Goal: Transaction & Acquisition: Obtain resource

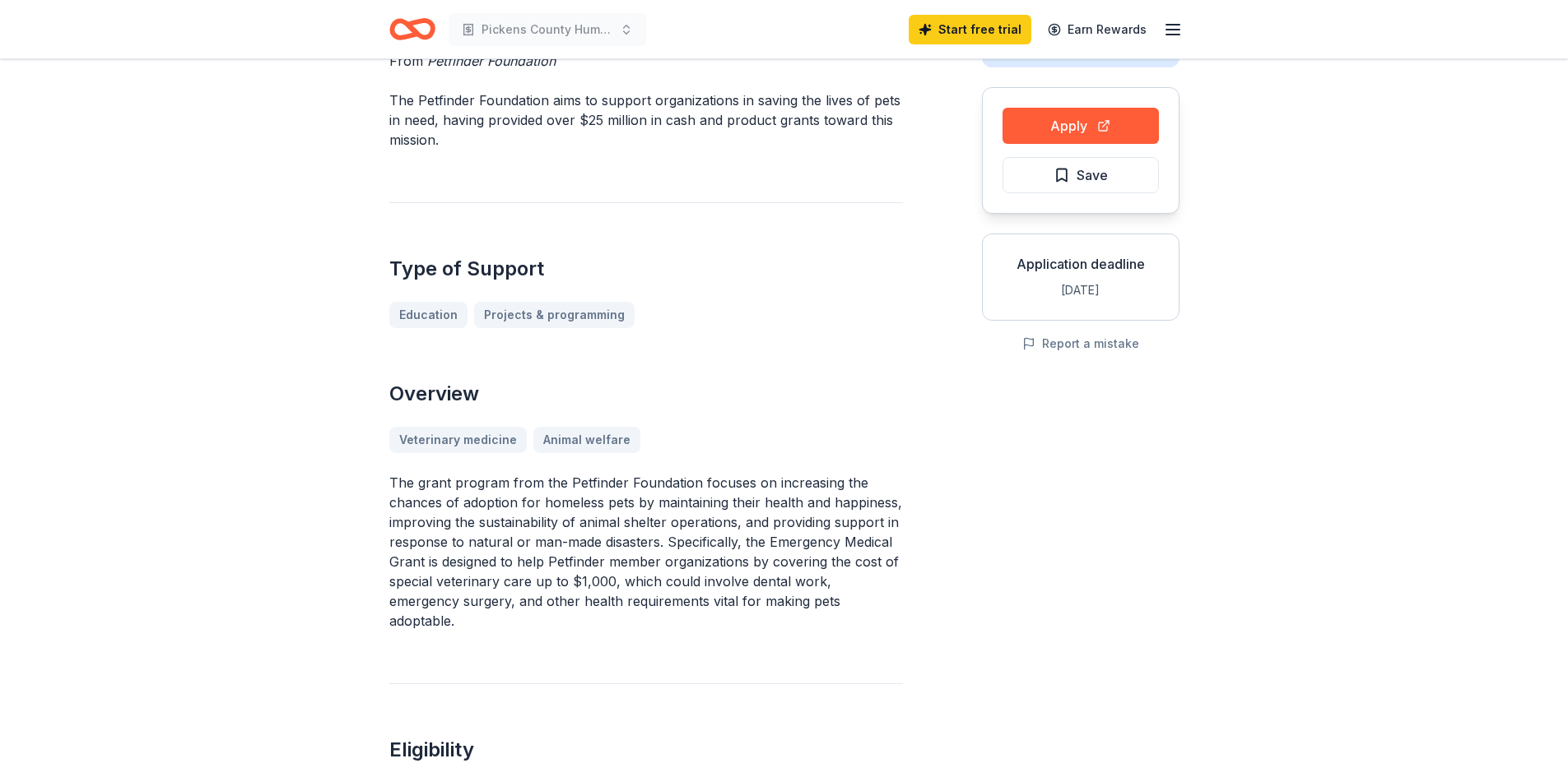
scroll to position [138, 0]
click at [1014, 123] on button "Apply" at bounding box center [1080, 125] width 156 height 37
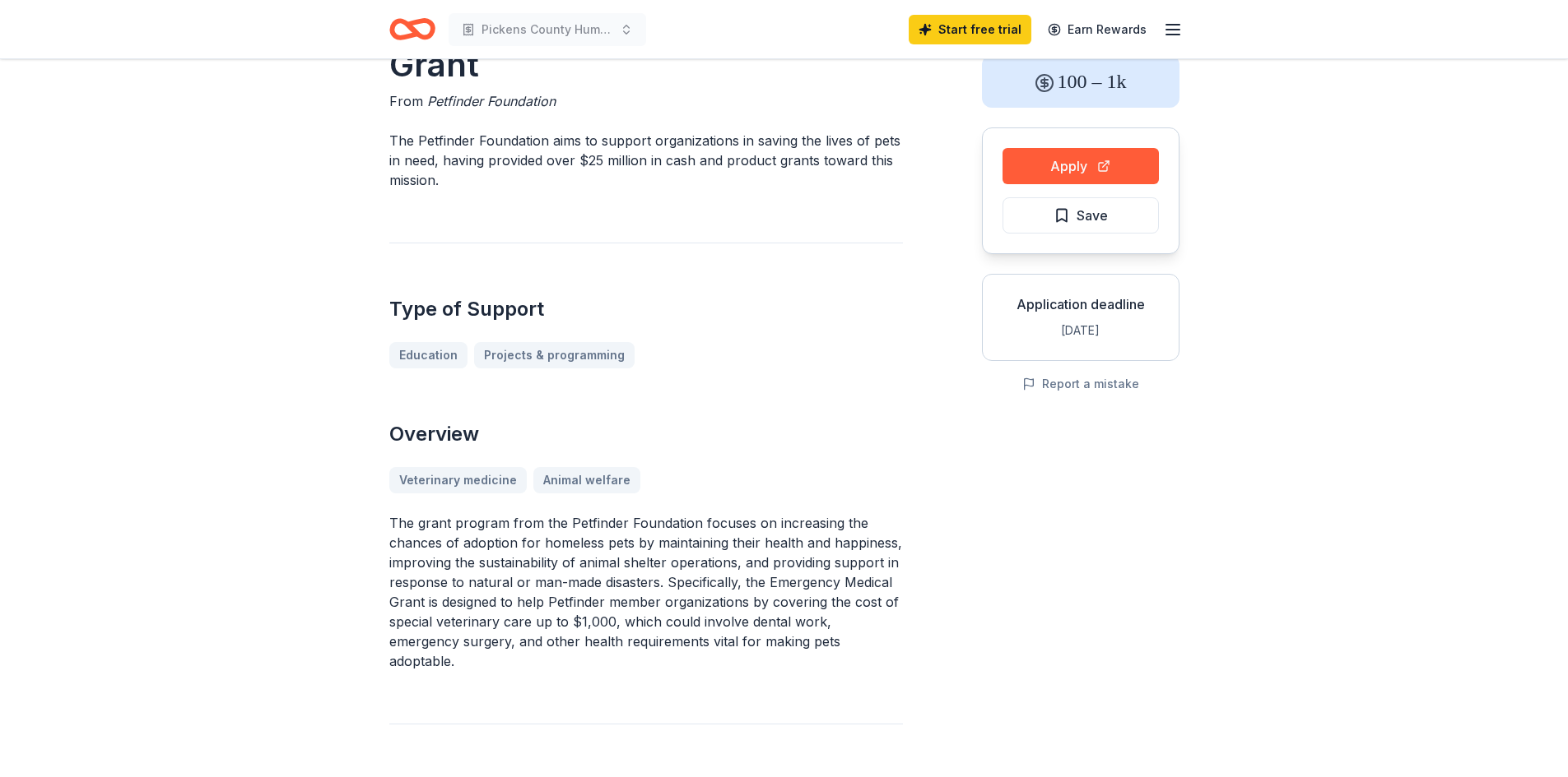
scroll to position [0, 0]
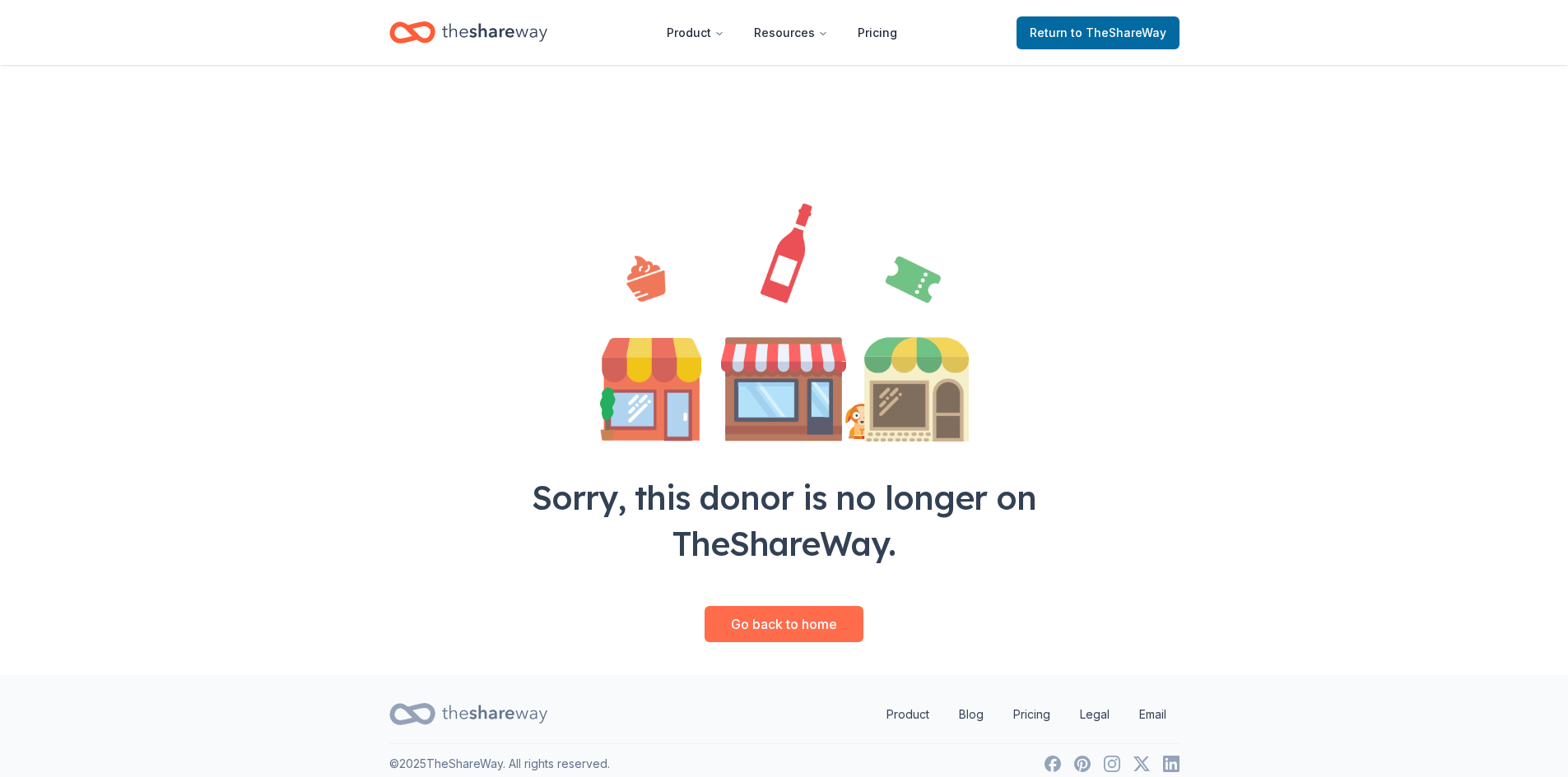
click at [830, 640] on link "Go back to home" at bounding box center [784, 624] width 159 height 37
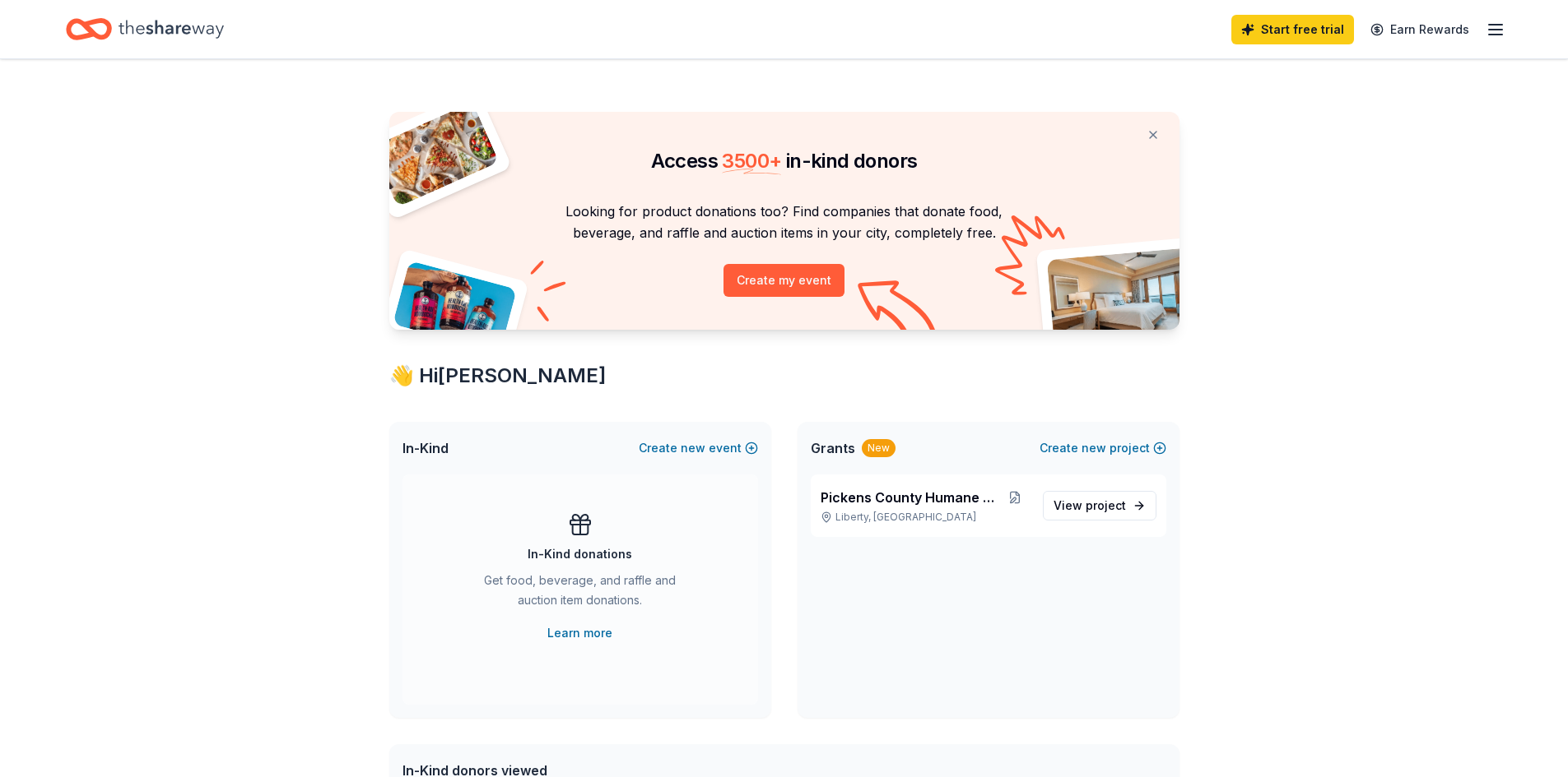
click at [126, 21] on icon "Home" at bounding box center [171, 28] width 105 height 18
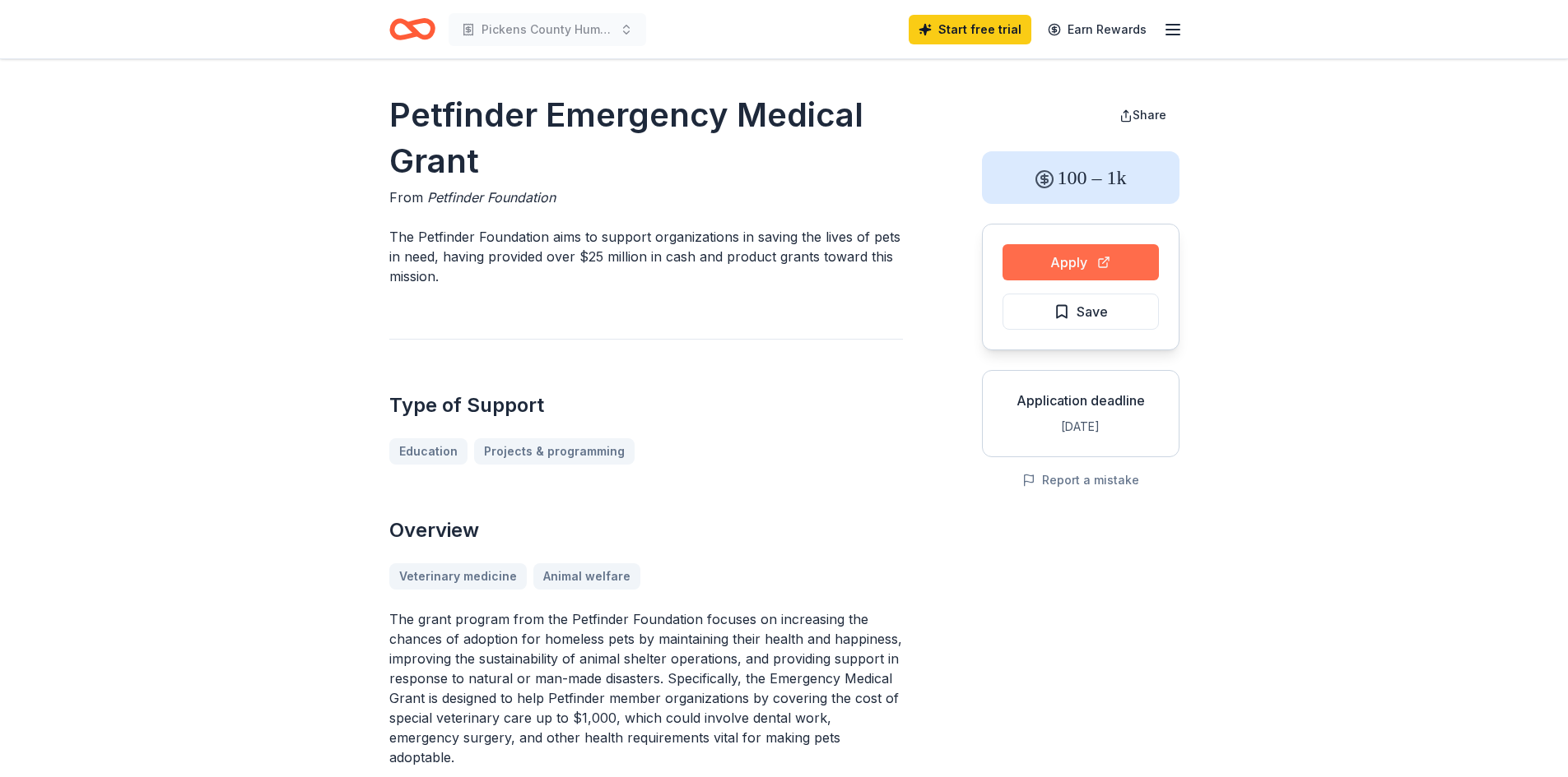
click at [1055, 261] on button "Apply" at bounding box center [1080, 262] width 156 height 37
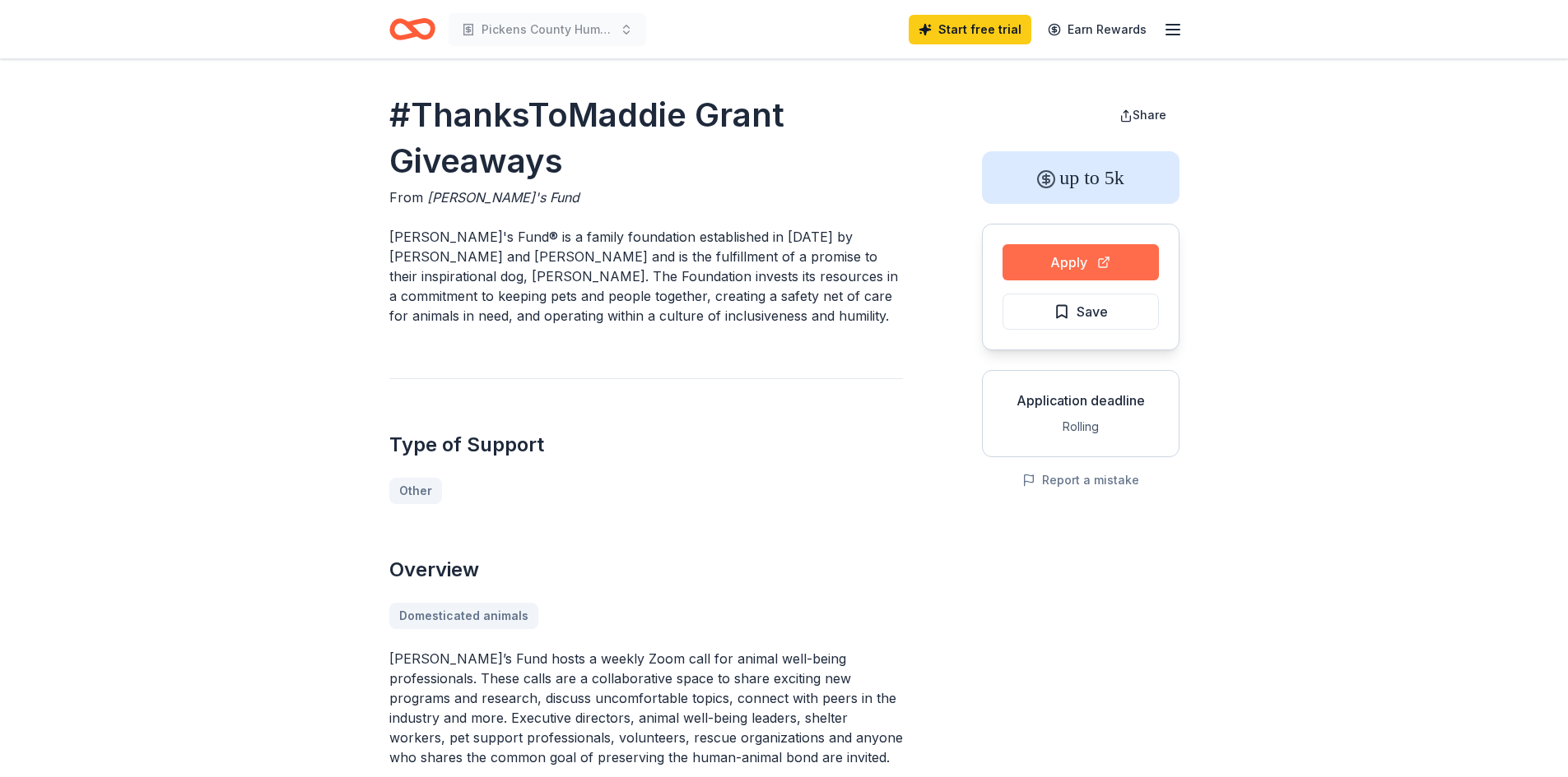
click at [1133, 267] on button "Apply" at bounding box center [1080, 262] width 156 height 37
click at [420, 31] on icon "Home" at bounding box center [412, 29] width 46 height 38
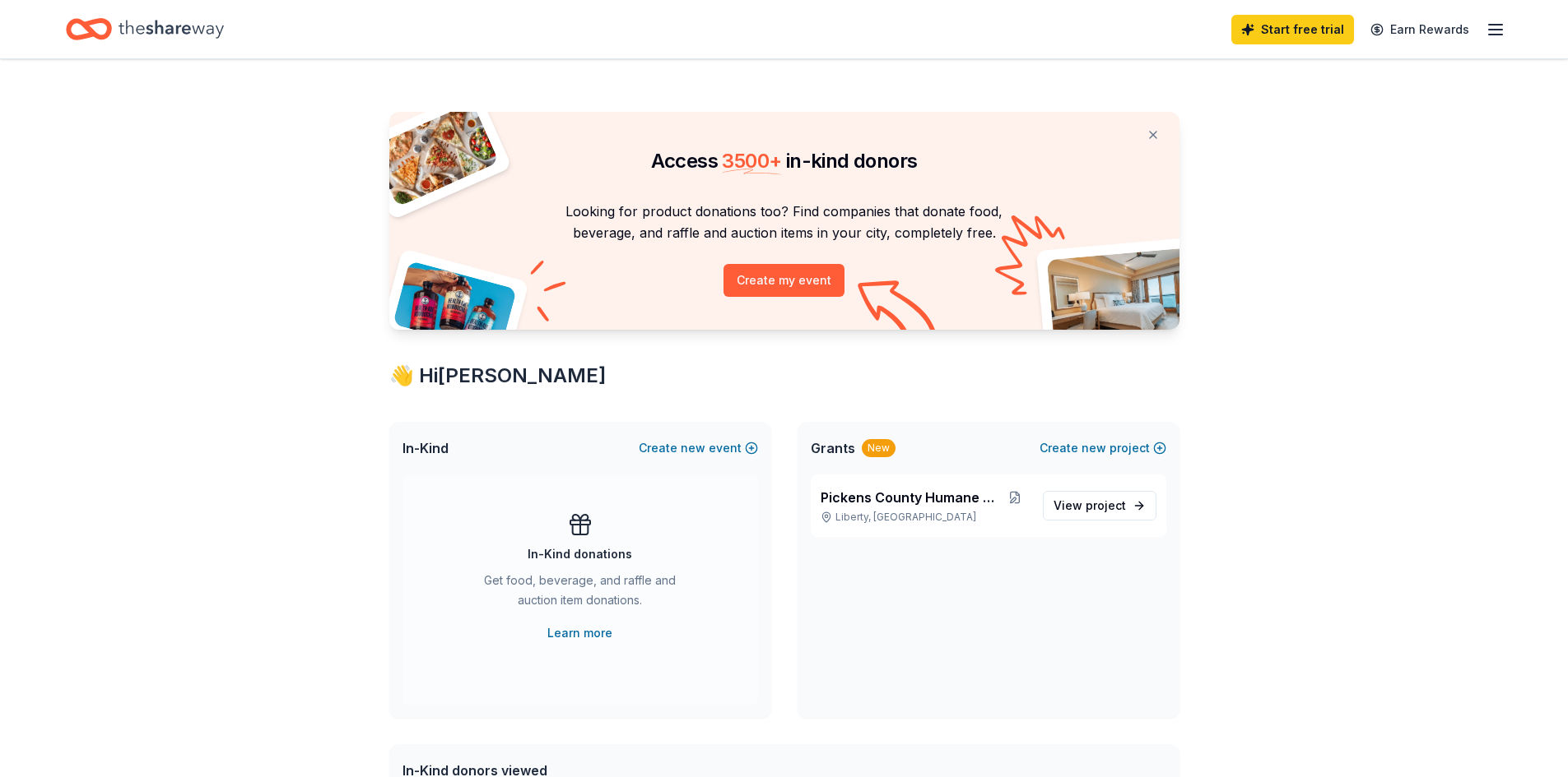
scroll to position [274, 0]
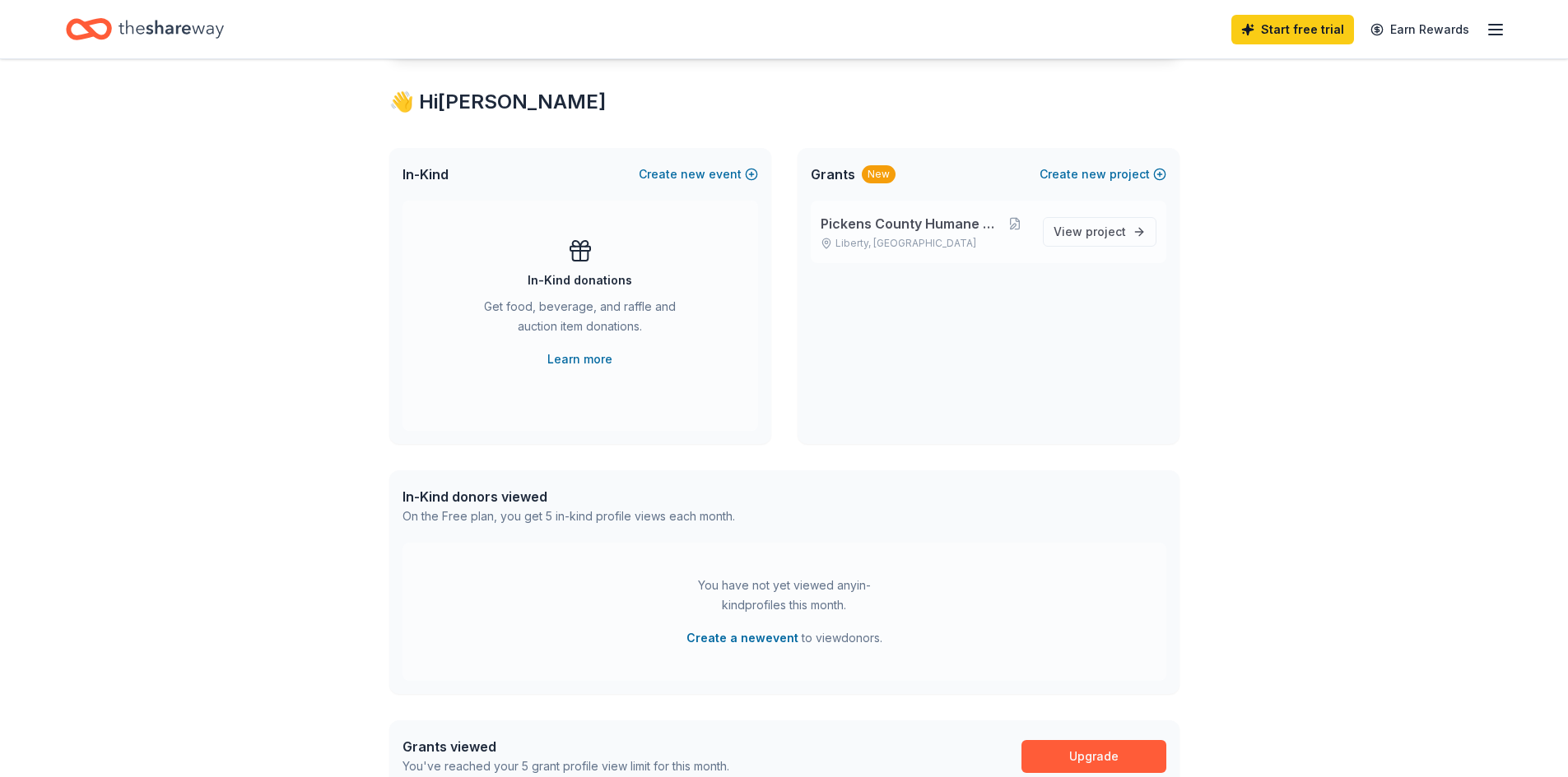
click at [871, 215] on span "Pickens County Humane Society" at bounding box center [910, 223] width 181 height 20
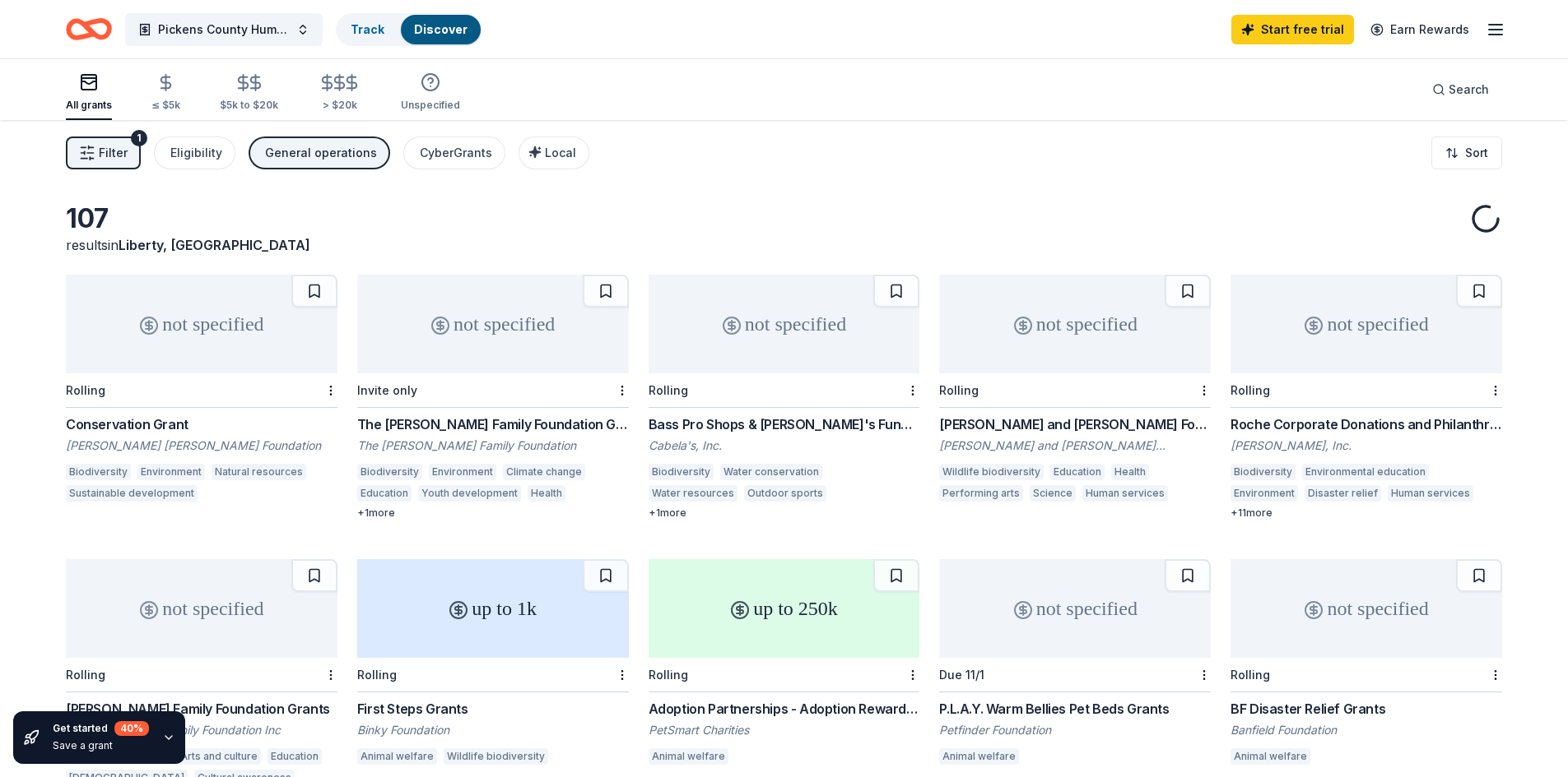
scroll to position [138, 0]
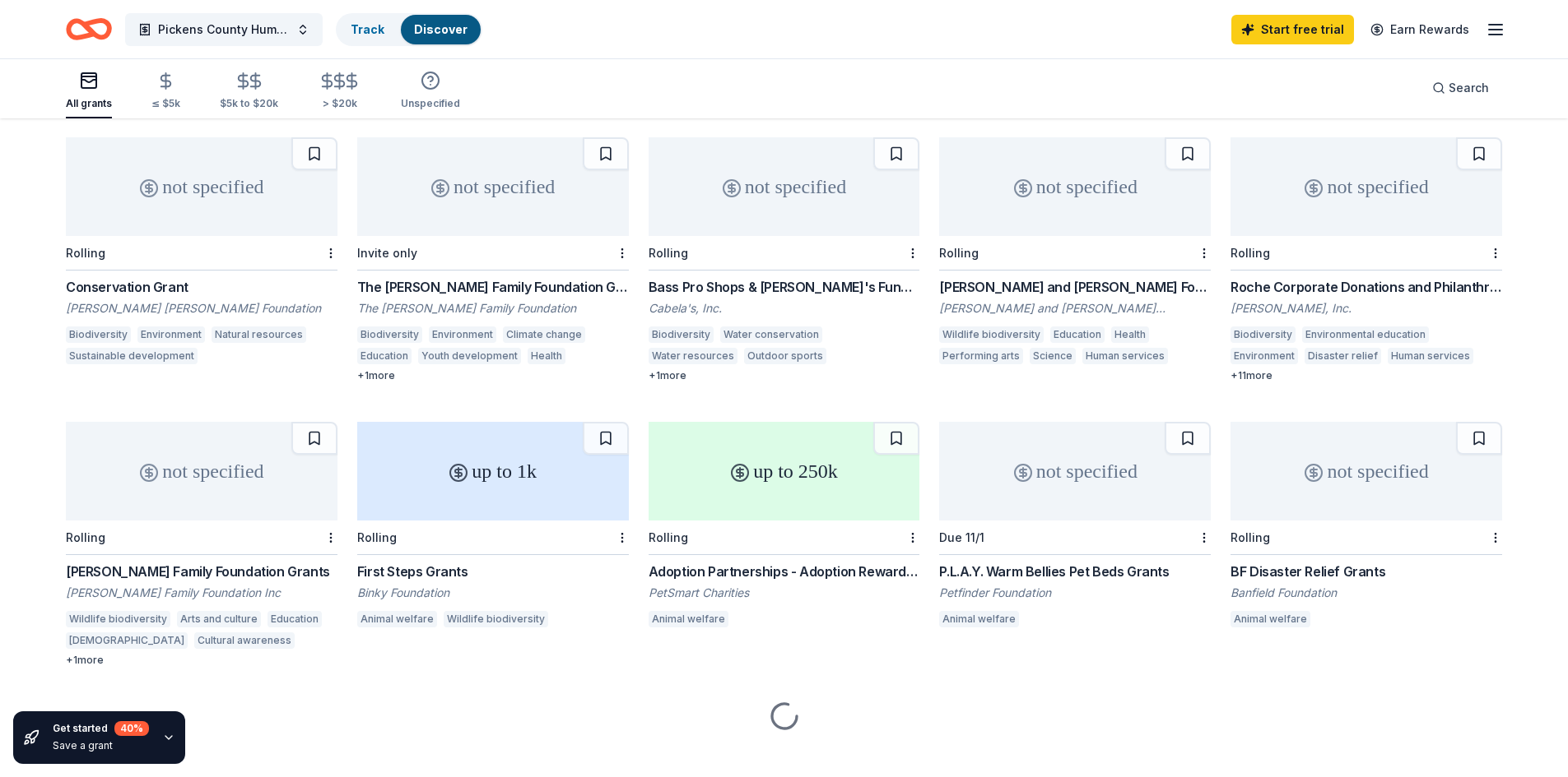
click at [826, 527] on div "Rolling" at bounding box center [784, 537] width 272 height 35
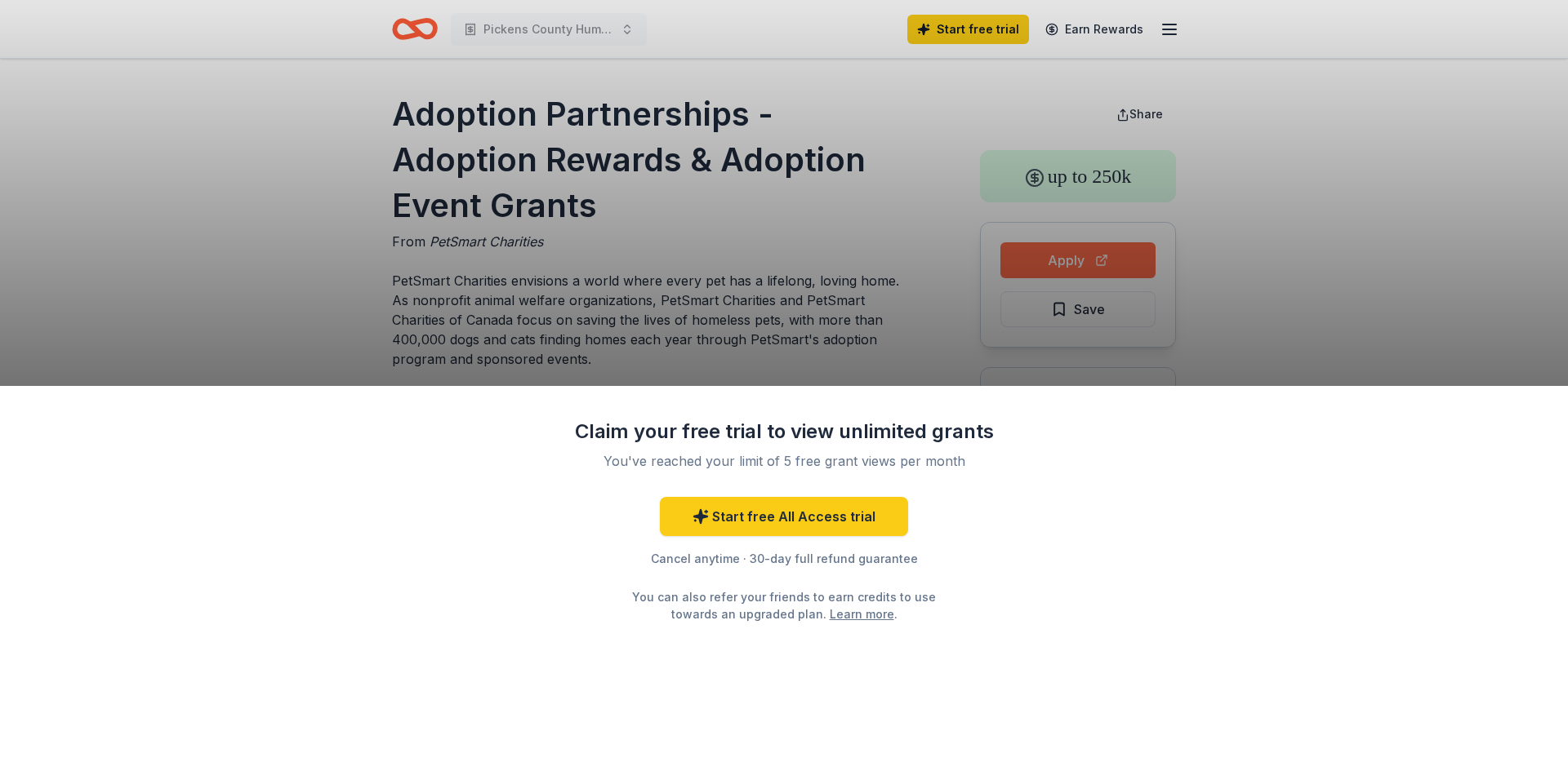
click at [1067, 264] on div "Claim your free trial to view unlimited grants You've reached your limit of 5 f…" at bounding box center [784, 386] width 1568 height 771
click at [784, 285] on div "Claim your free trial to view unlimited grants You've reached your limit of 5 f…" at bounding box center [784, 386] width 1568 height 771
click at [824, 316] on div "Claim your free trial to view unlimited grants You've reached your limit of 5 f…" at bounding box center [784, 386] width 1568 height 771
click at [667, 281] on div "Claim your free trial to view unlimited grants You've reached your limit of 5 f…" at bounding box center [784, 386] width 1568 height 771
